Goal: Information Seeking & Learning: Learn about a topic

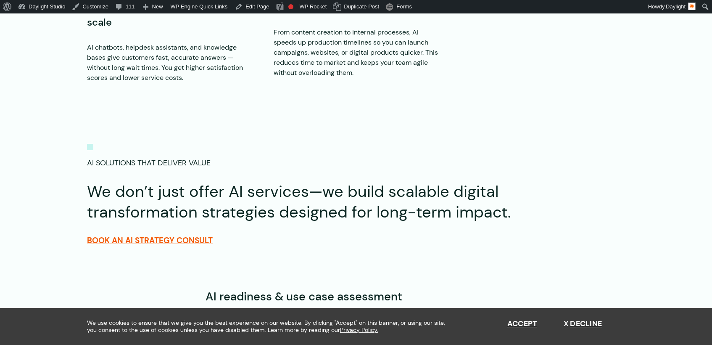
scroll to position [1362, 0]
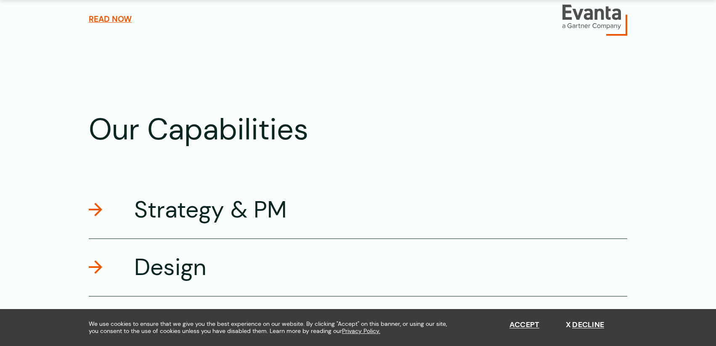
scroll to position [1463, 0]
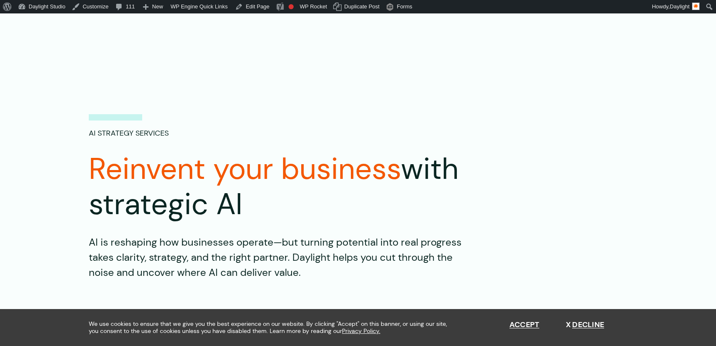
scroll to position [1362, 0]
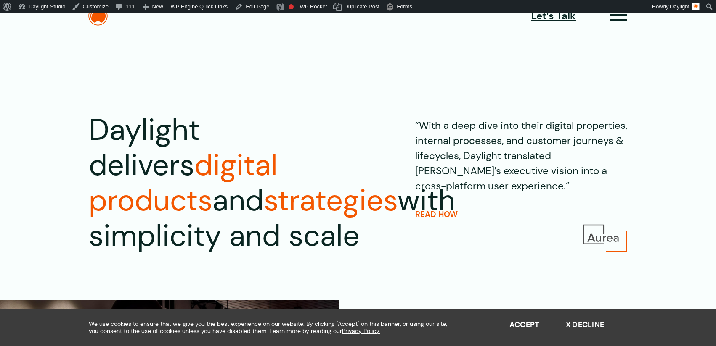
click at [6, 127] on section "Daylight delivers digital products and strategies with simplicity and scale “Wi…" at bounding box center [358, 156] width 716 height 219
